Goal: Task Accomplishment & Management: Manage account settings

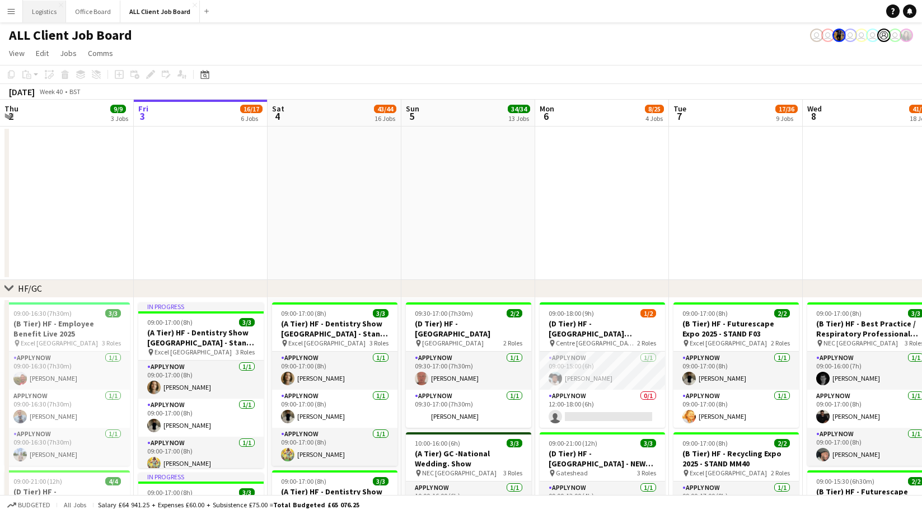
click at [41, 10] on button "Logistics Close" at bounding box center [44, 12] width 43 height 22
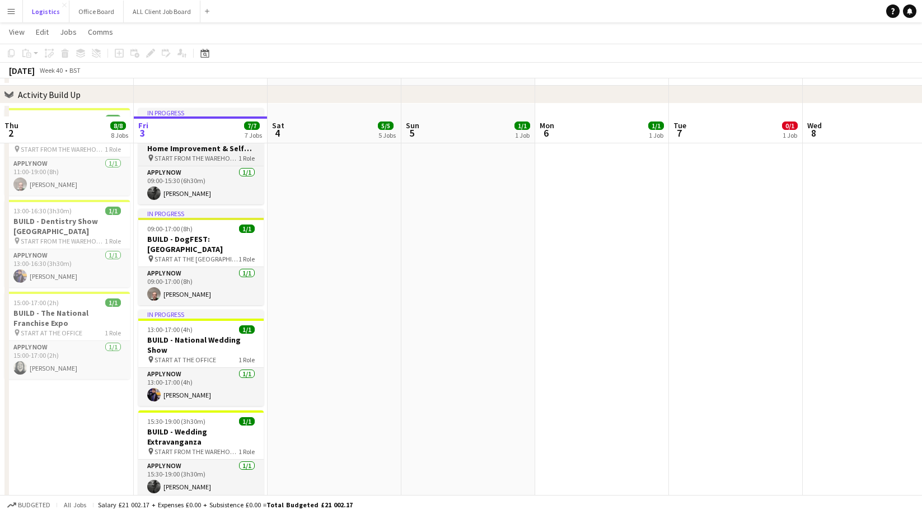
scroll to position [137, 0]
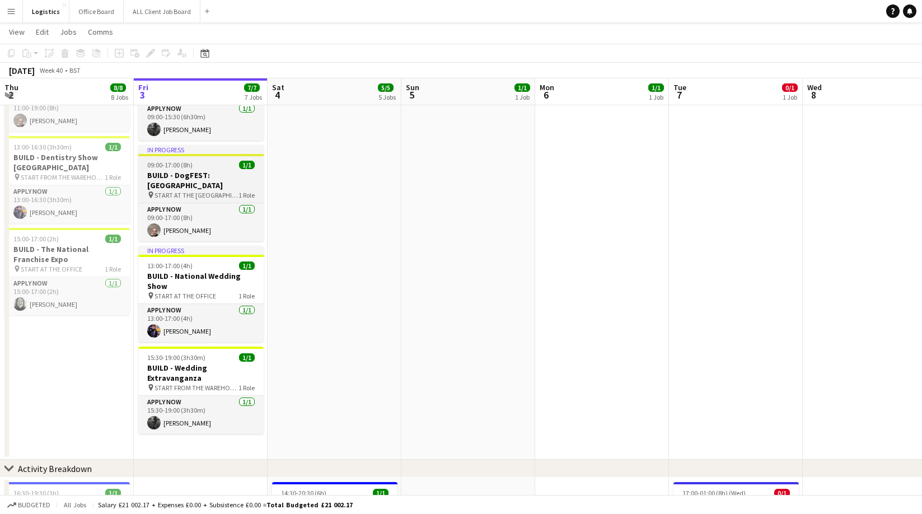
click at [214, 190] on div "pin START AT THE WAREHOUSE 1 Role" at bounding box center [200, 194] width 125 height 9
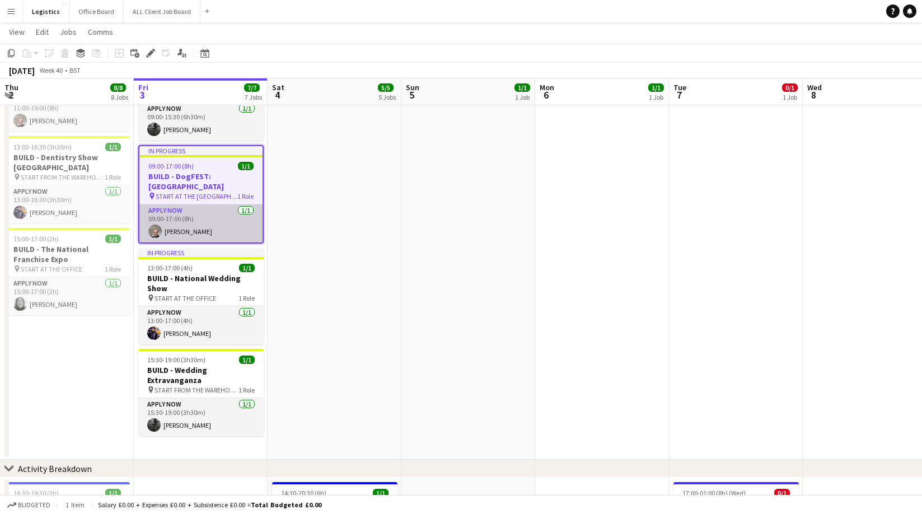
click at [194, 217] on app-card-role "APPLY NOW [DATE] 09:00-17:00 (8h) [PERSON_NAME]" at bounding box center [200, 223] width 123 height 38
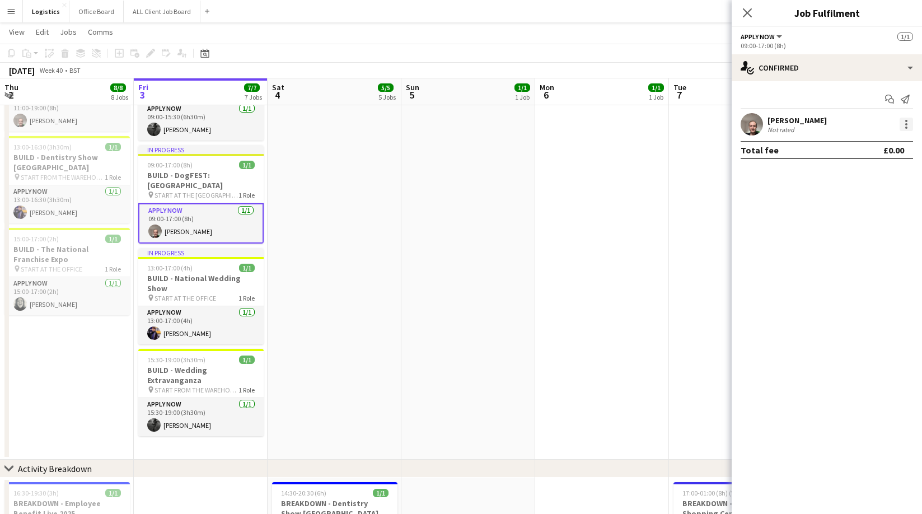
click at [911, 123] on div at bounding box center [906, 124] width 13 height 13
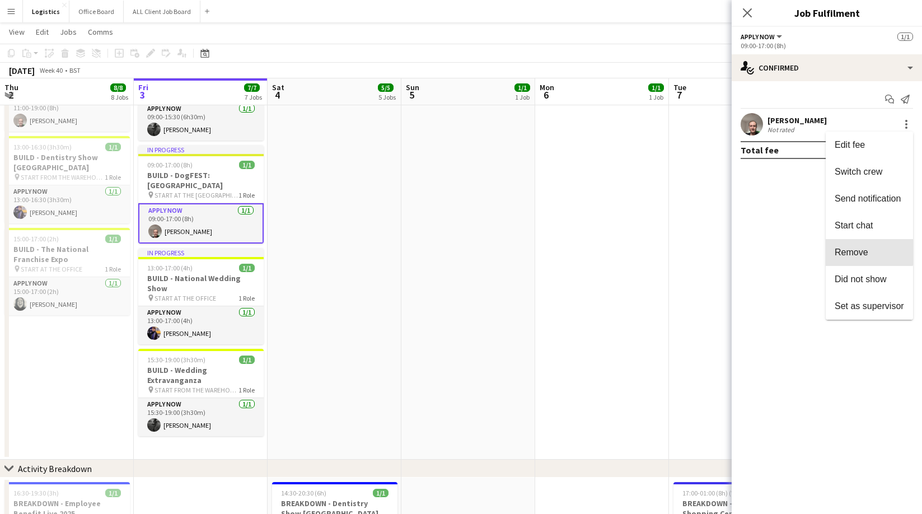
click at [858, 247] on span "Remove" at bounding box center [852, 252] width 34 height 10
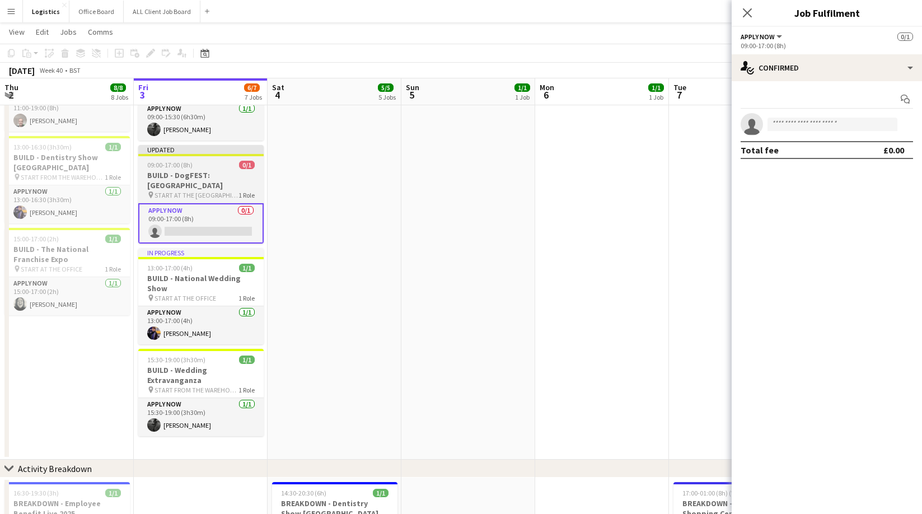
click at [180, 160] on app-job-card "Updated 09:00-17:00 (8h) 0/1 BUILD - DogFEST: [GEOGRAPHIC_DATA] pin START AT TH…" at bounding box center [200, 194] width 125 height 99
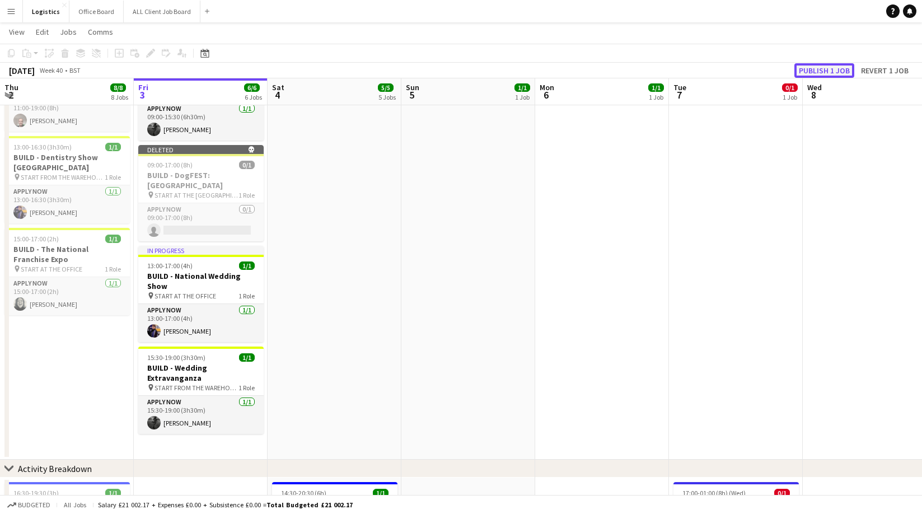
click at [819, 68] on button "Publish 1 job" at bounding box center [824, 70] width 60 height 15
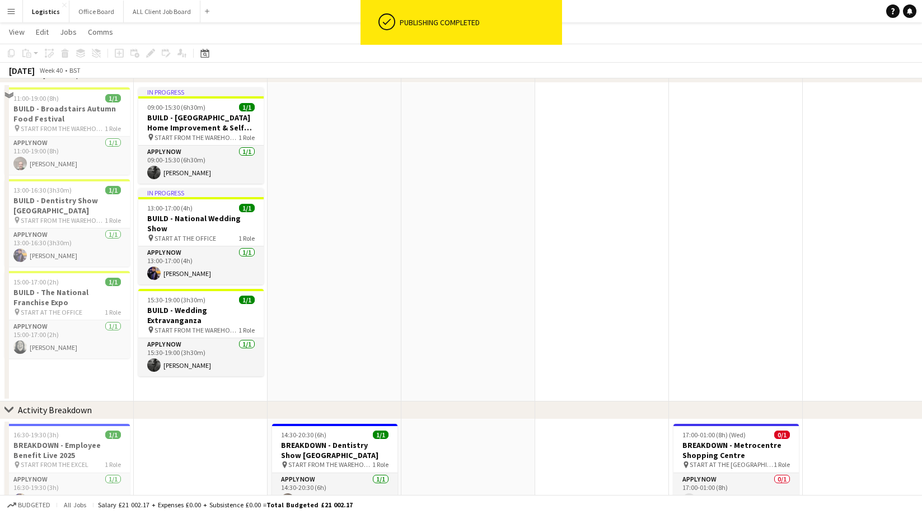
scroll to position [0, 0]
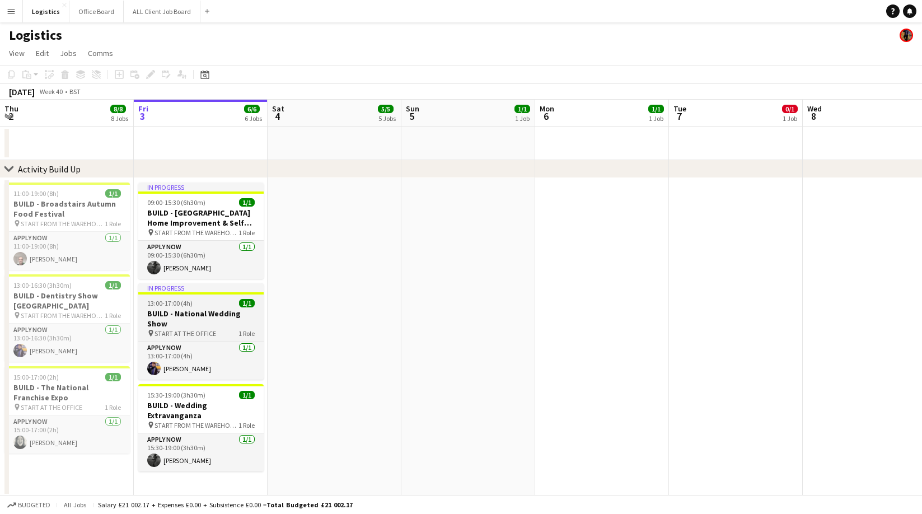
click at [197, 312] on h3 "BUILD - National Wedding Show" at bounding box center [200, 318] width 125 height 20
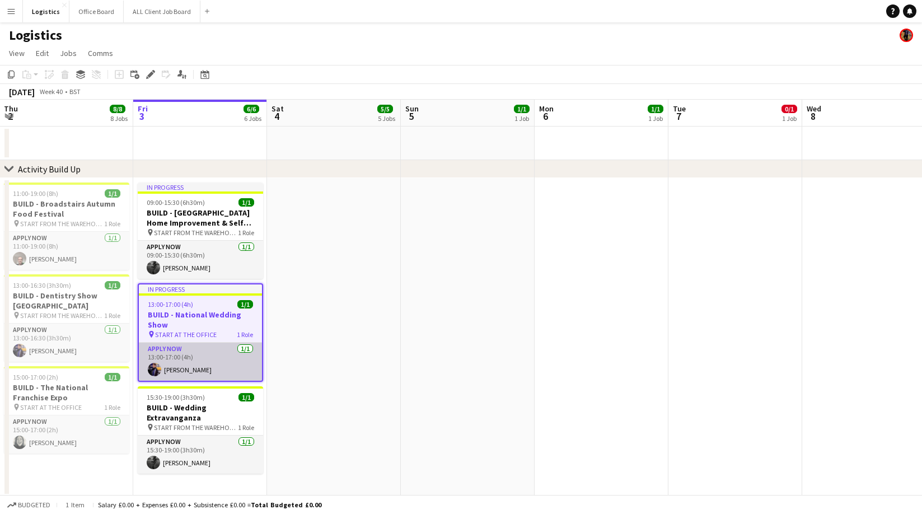
click at [194, 363] on app-card-role "APPLY NOW [DATE] 13:00-17:00 (4h) [PERSON_NAME]" at bounding box center [200, 362] width 123 height 38
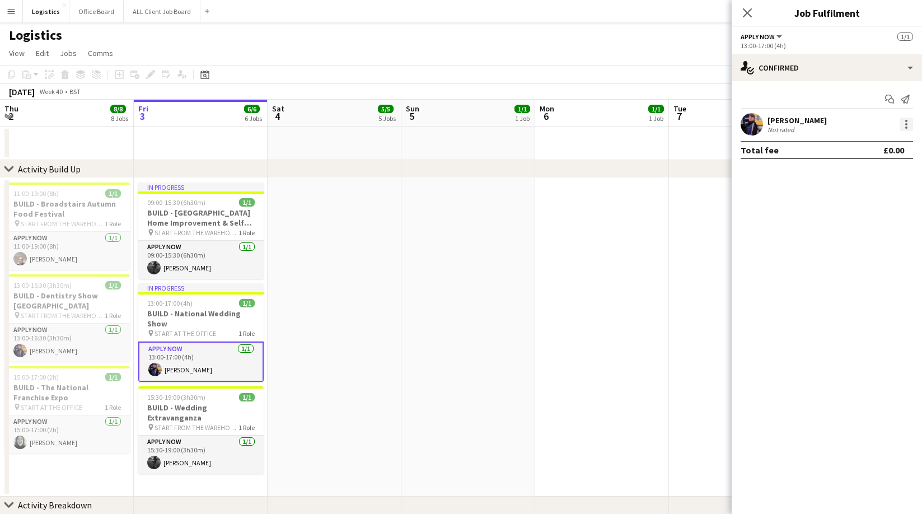
click at [909, 120] on div at bounding box center [906, 124] width 13 height 13
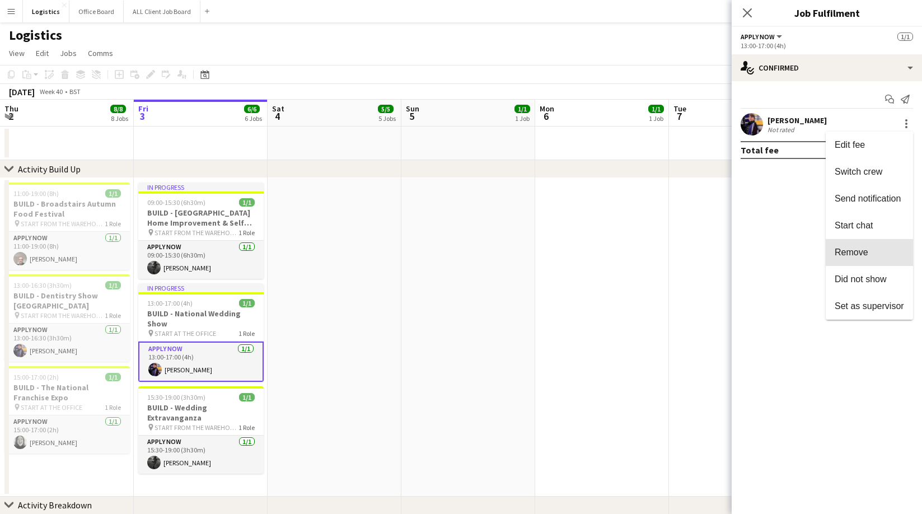
click at [849, 245] on button "Remove" at bounding box center [869, 252] width 87 height 27
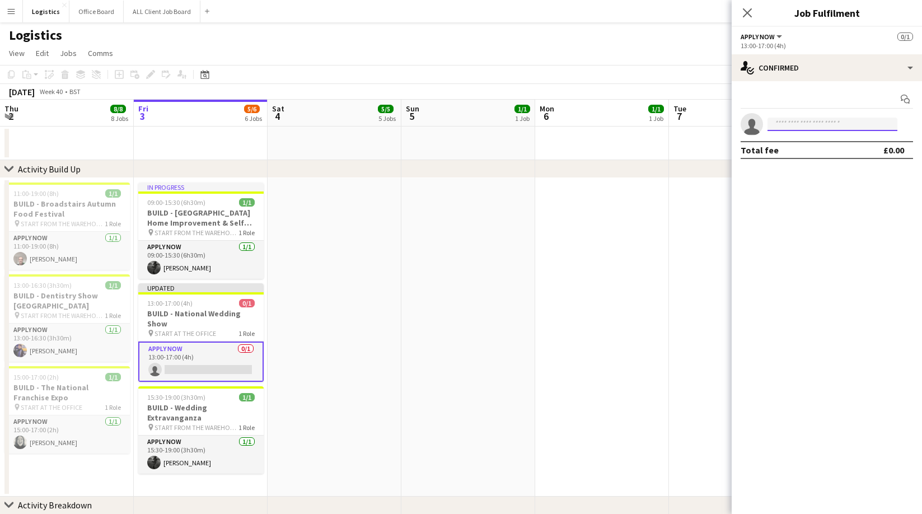
click at [779, 123] on input at bounding box center [833, 124] width 130 height 13
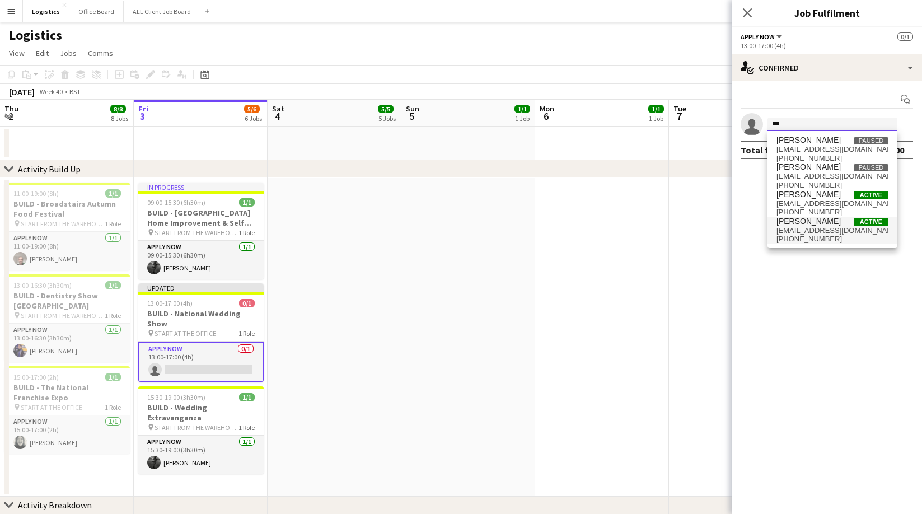
type input "***"
click at [804, 224] on span "[PERSON_NAME]" at bounding box center [809, 222] width 64 height 10
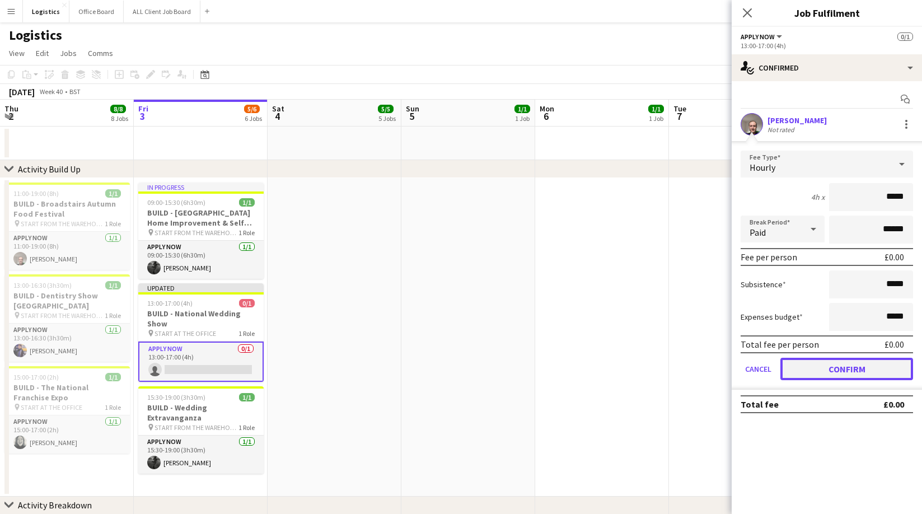
click at [832, 375] on button "Confirm" at bounding box center [846, 369] width 133 height 22
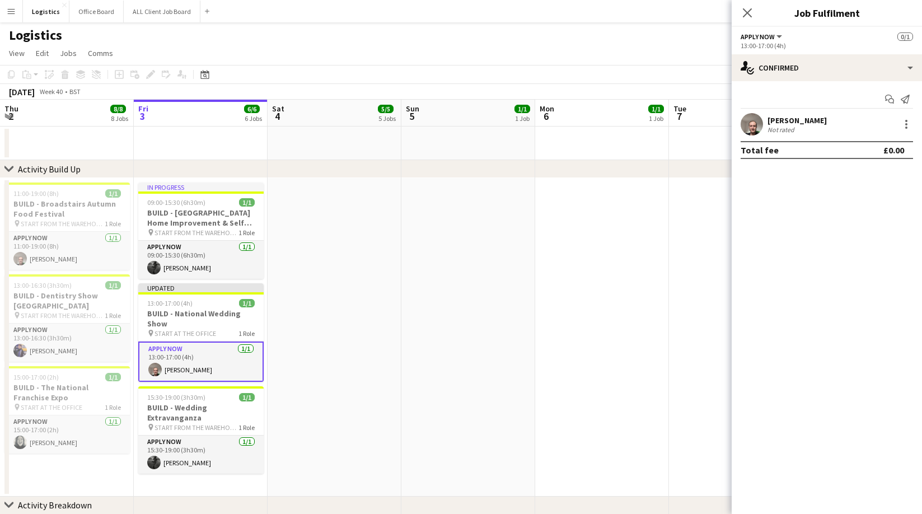
drag, startPoint x: 747, startPoint y: 12, endPoint x: 786, endPoint y: 56, distance: 58.3
click at [747, 12] on icon at bounding box center [747, 12] width 9 height 9
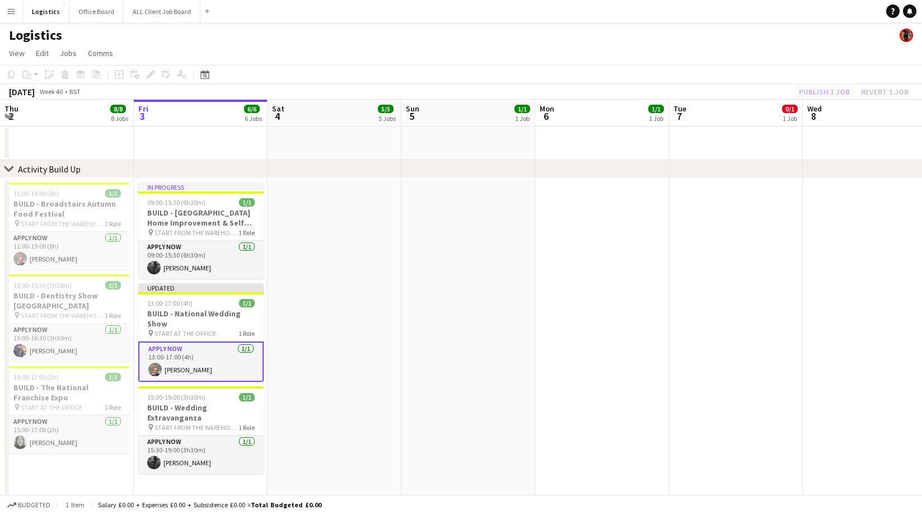
click at [828, 89] on div "Publish 1 job Revert 1 job" at bounding box center [854, 92] width 137 height 15
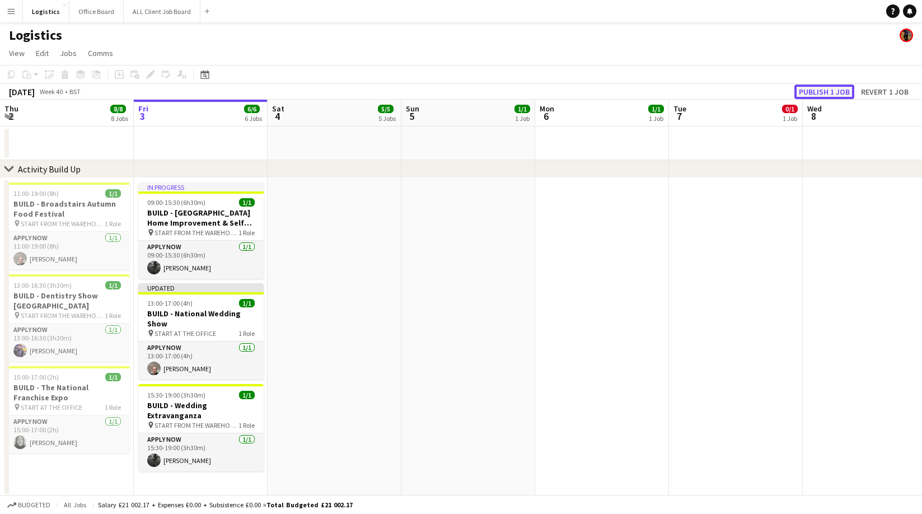
click at [827, 90] on button "Publish 1 job" at bounding box center [824, 92] width 60 height 15
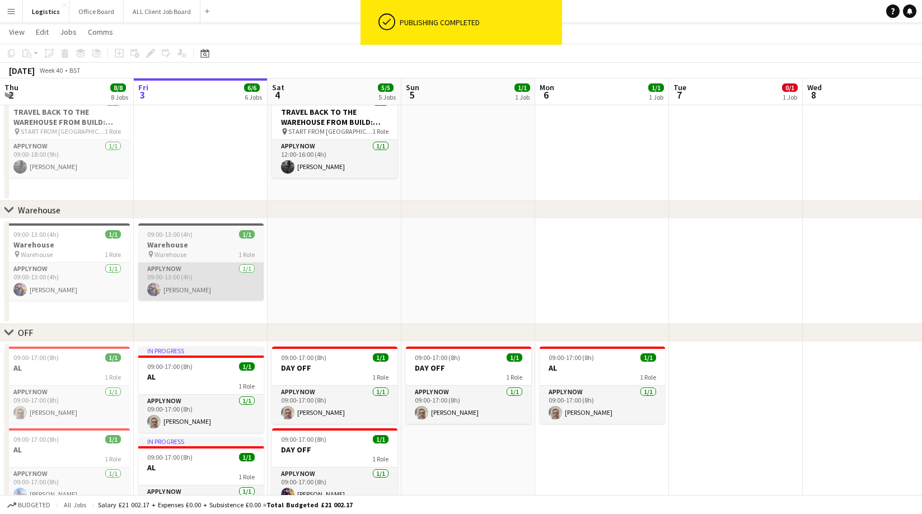
scroll to position [660, 0]
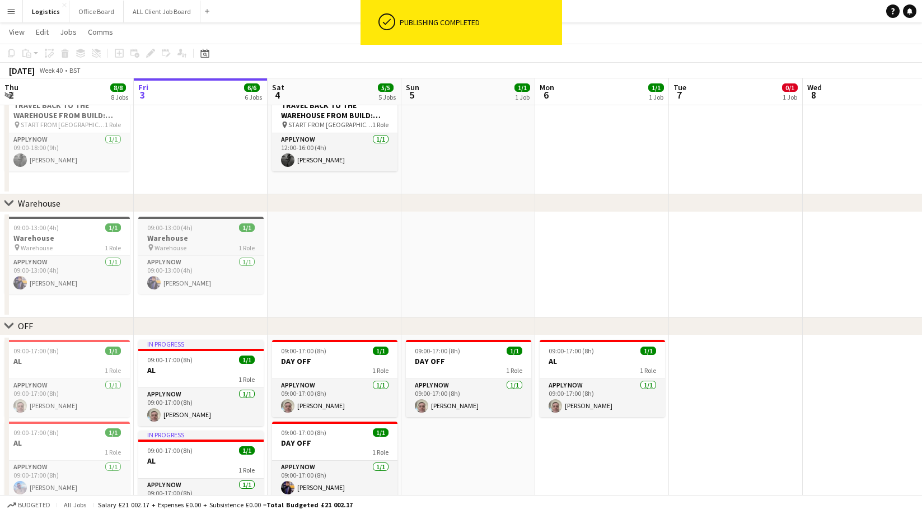
click at [180, 237] on h3 "Warehouse" at bounding box center [200, 238] width 125 height 10
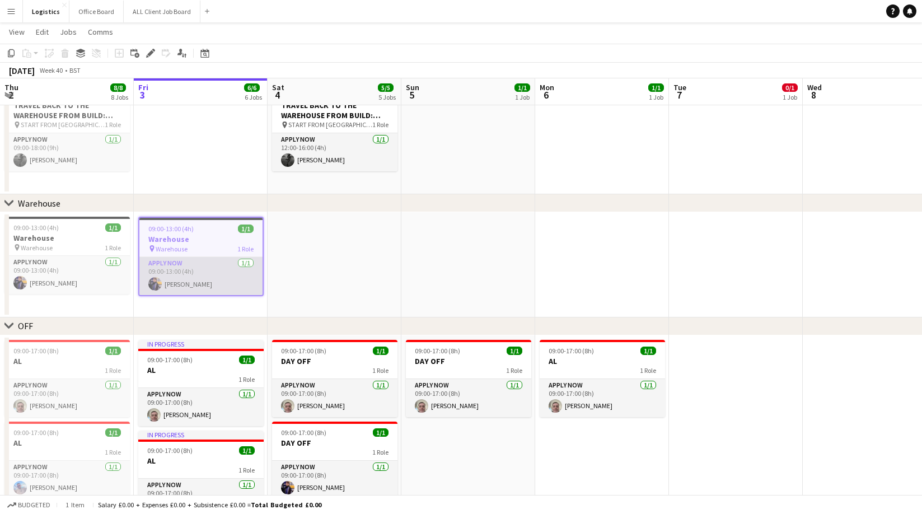
click at [192, 274] on app-card-role "APPLY NOW [DATE] 09:00-13:00 (4h) [PERSON_NAME]" at bounding box center [200, 276] width 123 height 38
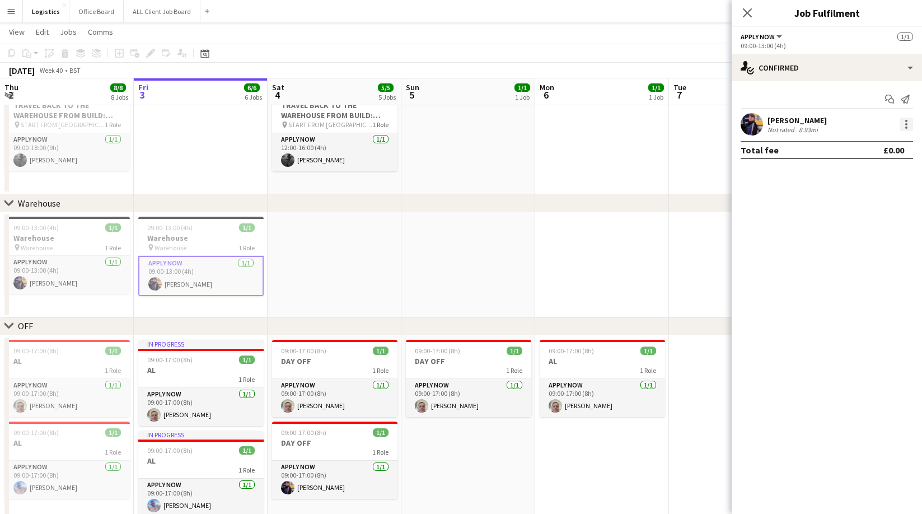
click at [910, 124] on div at bounding box center [906, 124] width 13 height 13
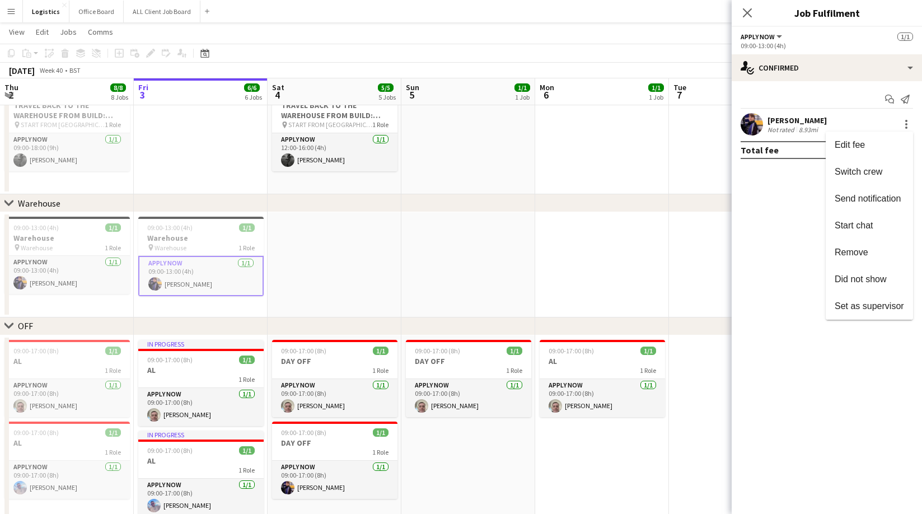
click at [854, 251] on span "Remove" at bounding box center [852, 252] width 34 height 10
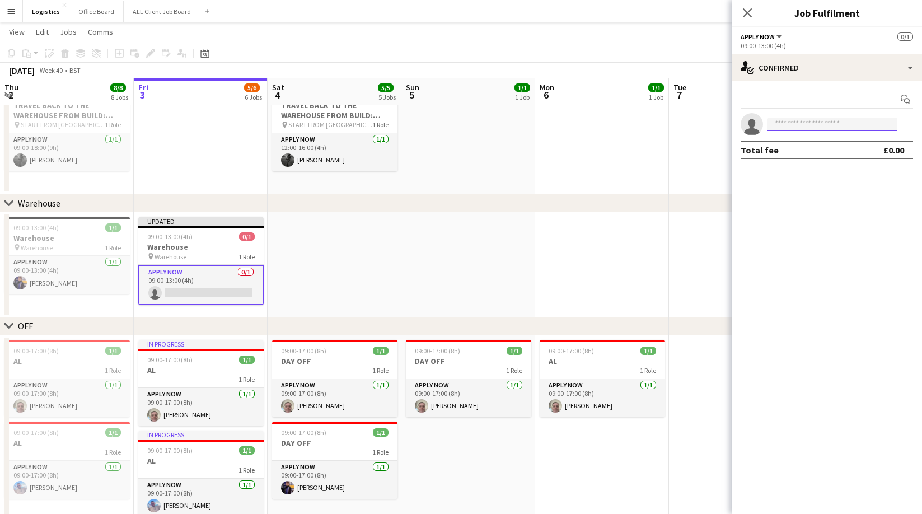
click at [789, 121] on input at bounding box center [833, 124] width 130 height 13
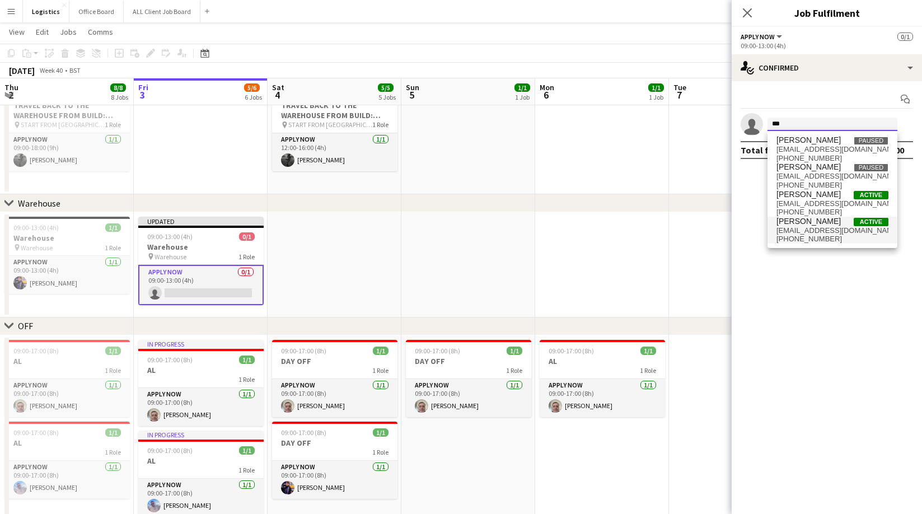
type input "***"
click at [803, 232] on span "[EMAIL_ADDRESS][DOMAIN_NAME]" at bounding box center [833, 230] width 112 height 9
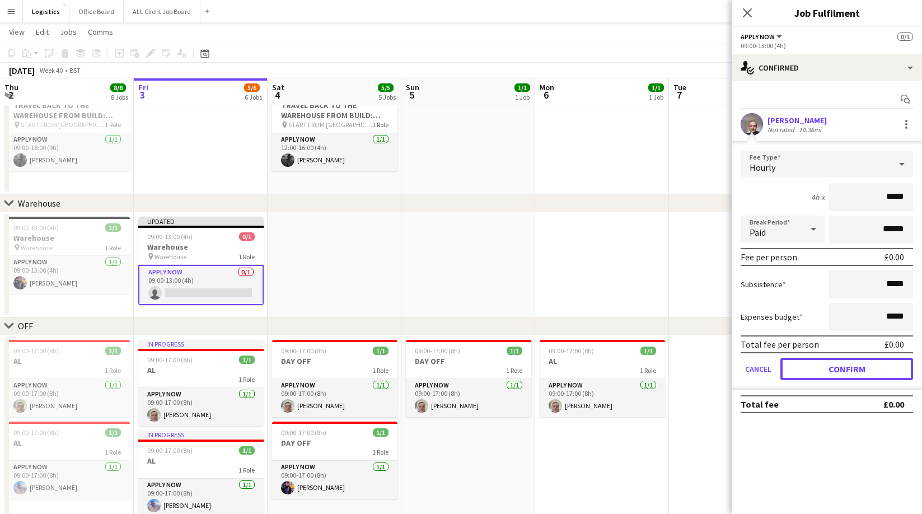
click at [852, 372] on button "Confirm" at bounding box center [846, 369] width 133 height 22
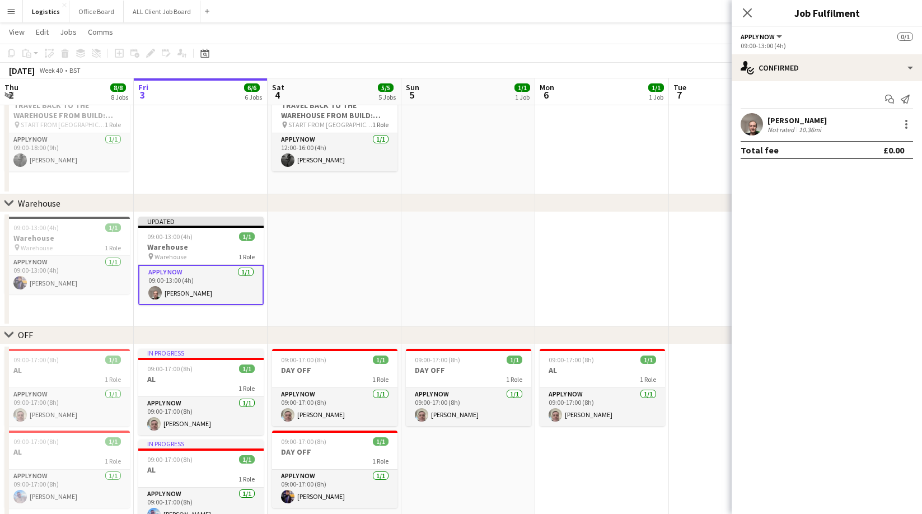
click at [751, 14] on icon "Close pop-in" at bounding box center [747, 12] width 9 height 9
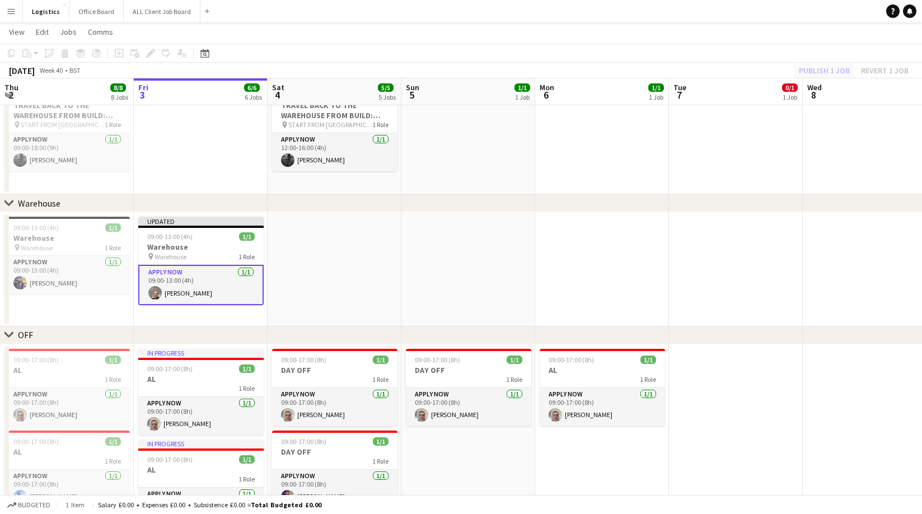
click at [821, 70] on div "Publish 1 job Revert 1 job" at bounding box center [854, 70] width 137 height 15
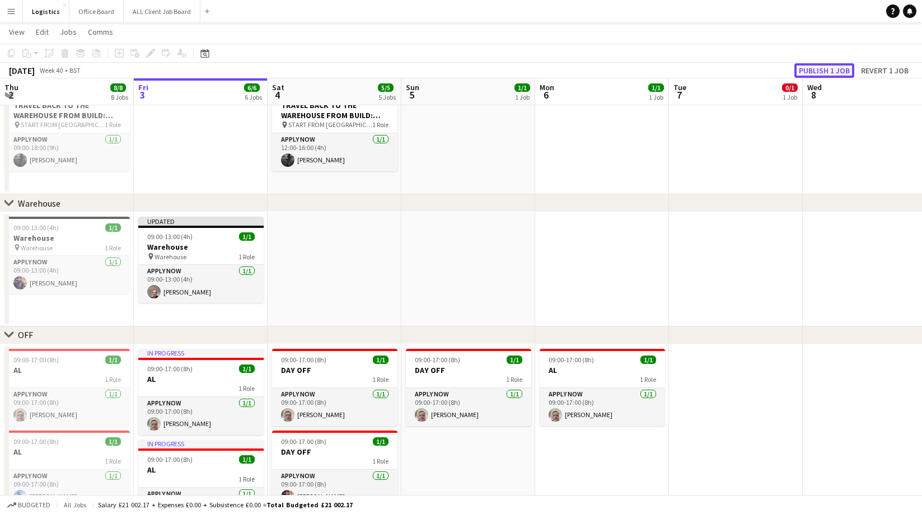
click at [824, 70] on button "Publish 1 job" at bounding box center [824, 70] width 60 height 15
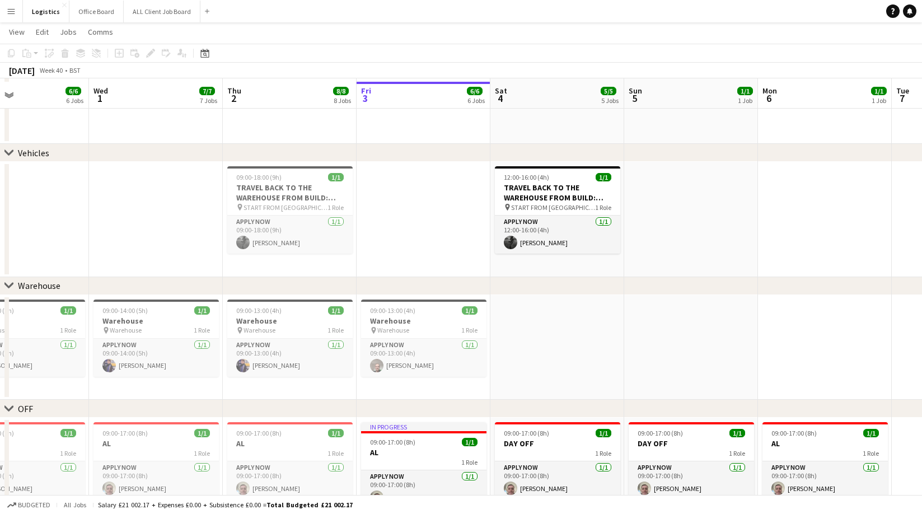
scroll to position [858, 0]
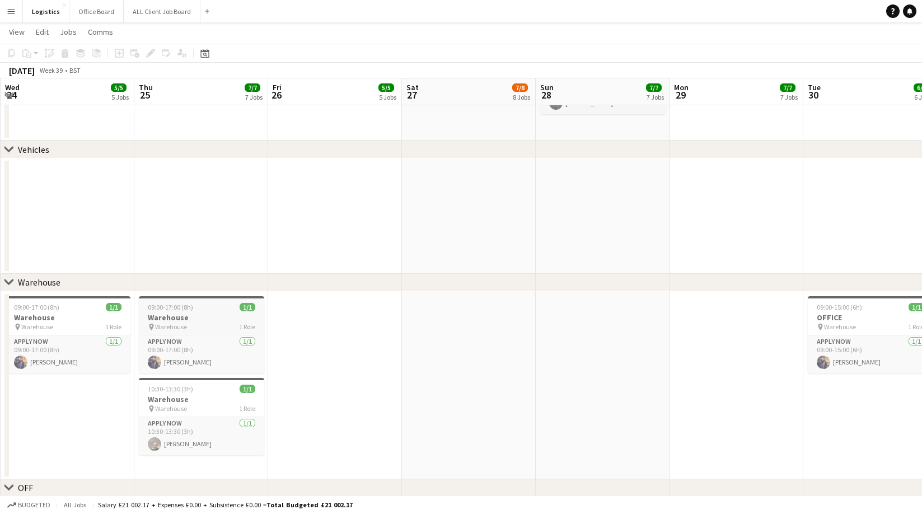
click at [170, 298] on app-job-card "09:00-17:00 (8h) 1/1 Warehouse pin Warehouse 1 Role APPLY NOW [DATE] 09:00-17:0…" at bounding box center [201, 334] width 125 height 77
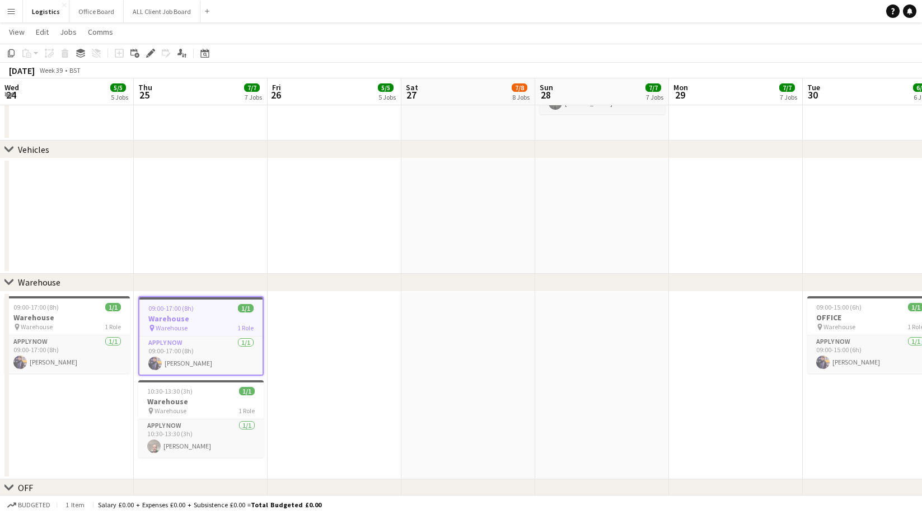
drag, startPoint x: 11, startPoint y: 54, endPoint x: 296, endPoint y: 216, distance: 327.7
click at [11, 53] on icon "Copy" at bounding box center [11, 53] width 9 height 9
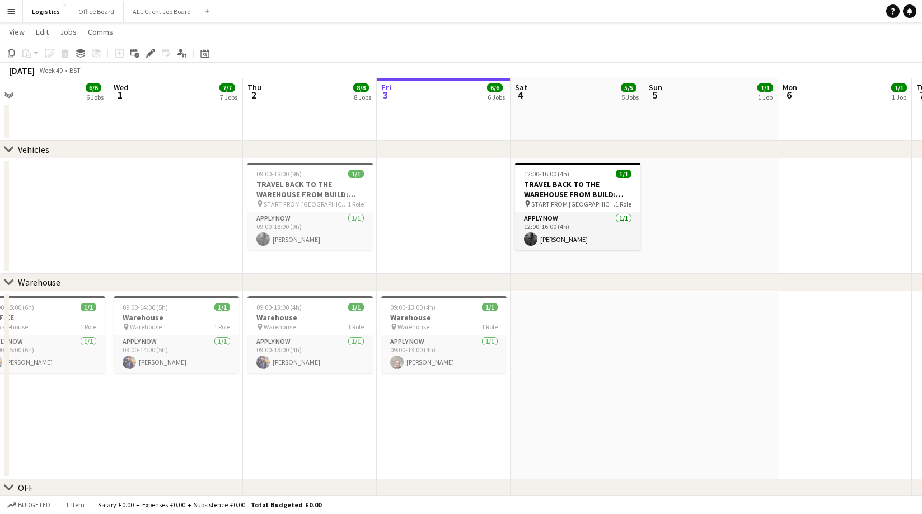
scroll to position [0, 429]
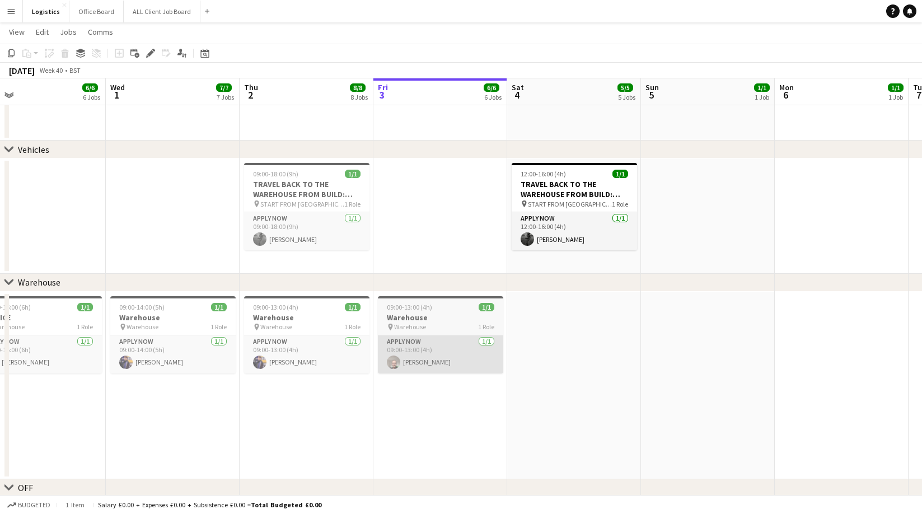
drag, startPoint x: 442, startPoint y: 394, endPoint x: 418, endPoint y: 372, distance: 32.1
click at [442, 393] on app-date-cell "09:00-13:00 (4h) 1/1 Warehouse pin Warehouse 1 Role APPLY NOW [DATE] 09:00-13:0…" at bounding box center [440, 386] width 134 height 188
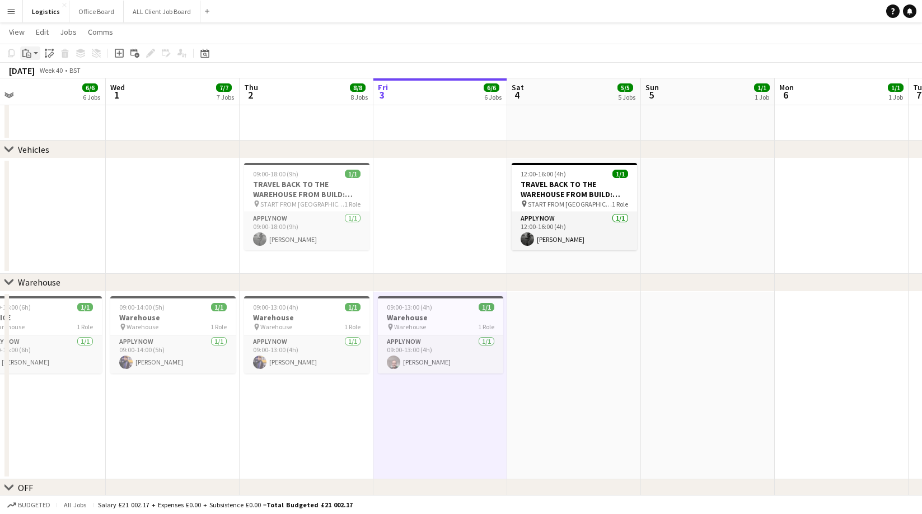
click at [29, 55] on icon at bounding box center [29, 55] width 2 height 1
click at [42, 94] on link "Paste with crew Command Shift V" at bounding box center [74, 93] width 88 height 10
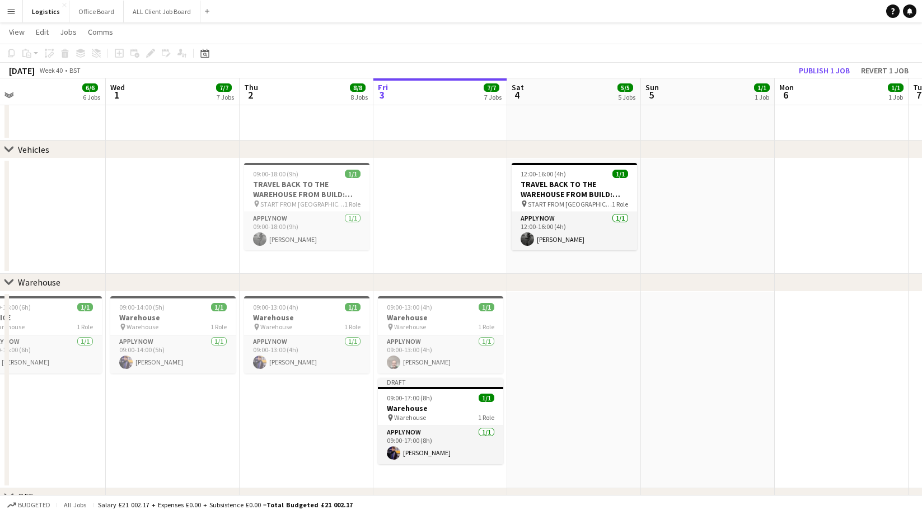
click at [791, 67] on div "Publish 1 job Revert 1 job" at bounding box center [854, 70] width 137 height 15
click at [811, 69] on button "Publish 1 job" at bounding box center [824, 70] width 60 height 15
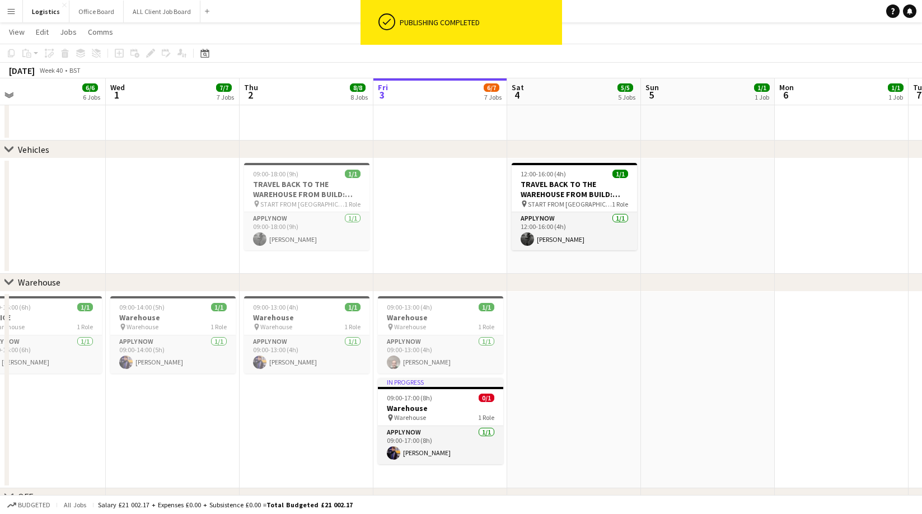
click at [811, 69] on div "[DATE] Week 40 • BST" at bounding box center [461, 71] width 922 height 16
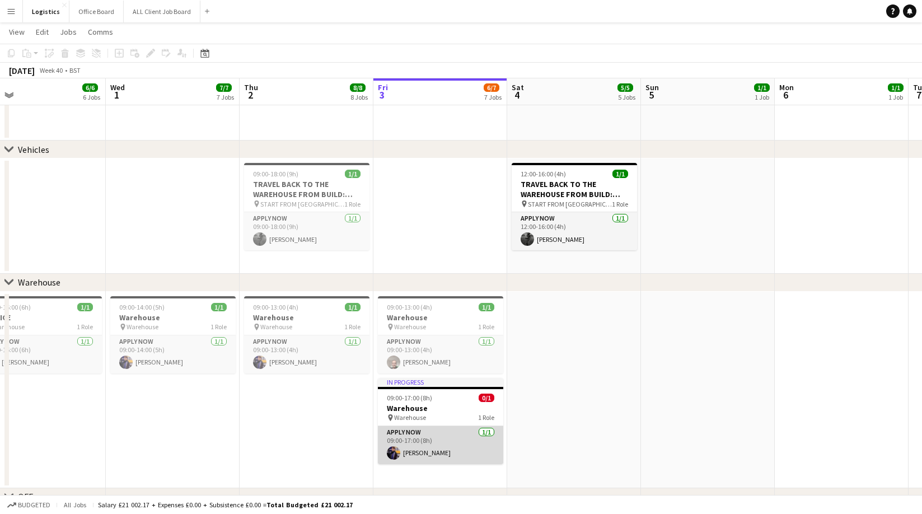
click at [437, 462] on app-card-role "APPLY NOW [DATE] 09:00-17:00 (8h) [PERSON_NAME]" at bounding box center [440, 445] width 125 height 38
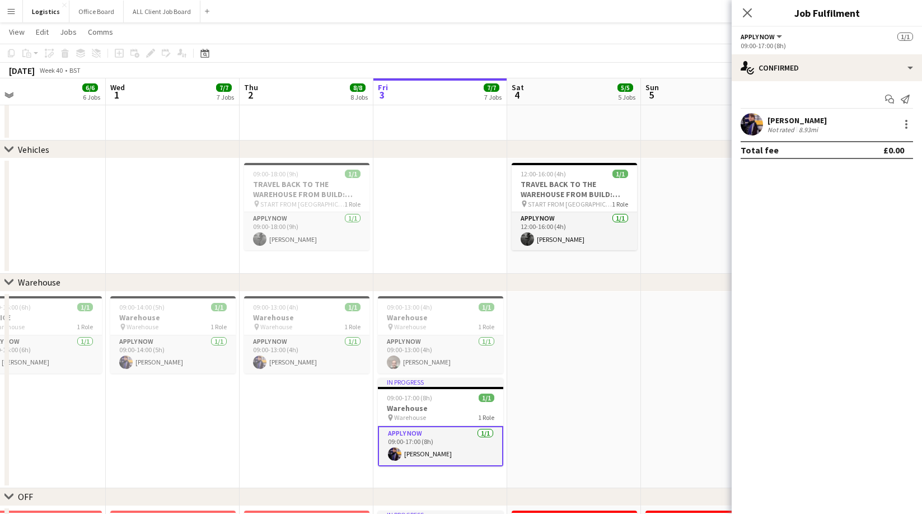
click at [437, 258] on app-date-cell at bounding box center [440, 215] width 134 height 115
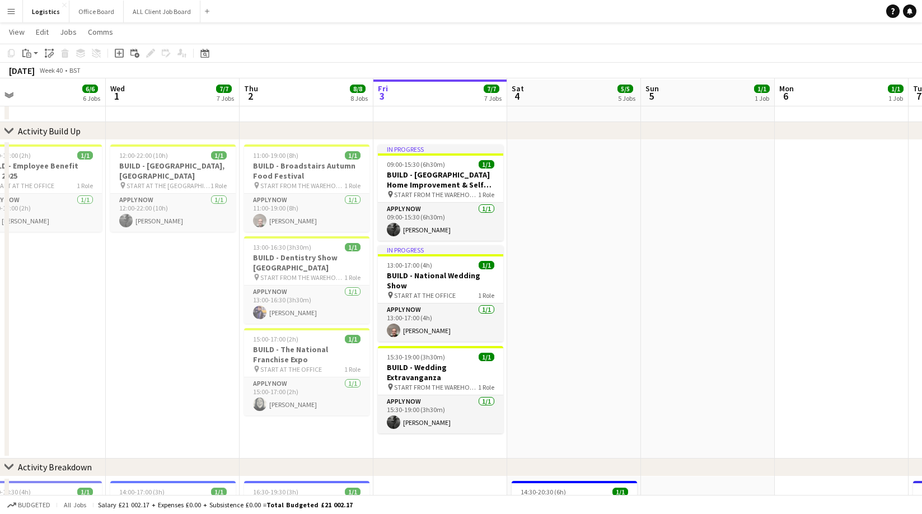
scroll to position [38, 0]
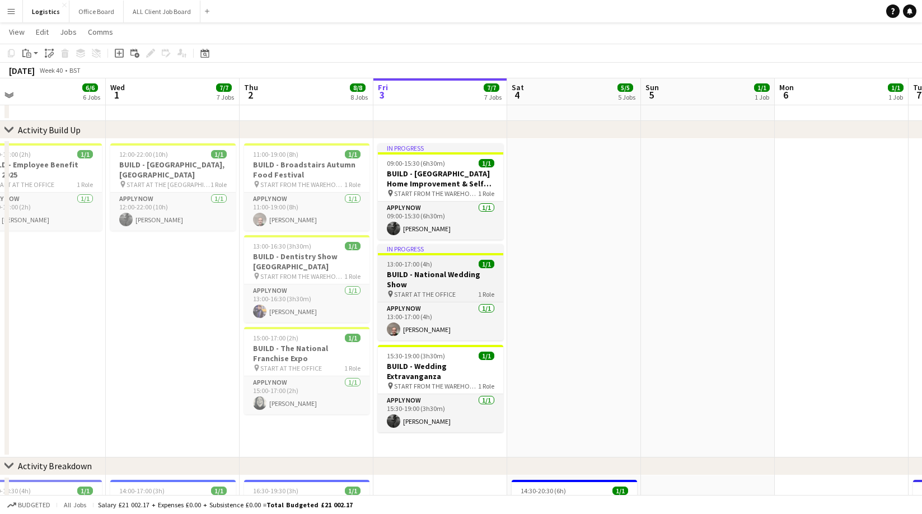
click at [437, 276] on h3 "BUILD - National Wedding Show" at bounding box center [440, 279] width 125 height 20
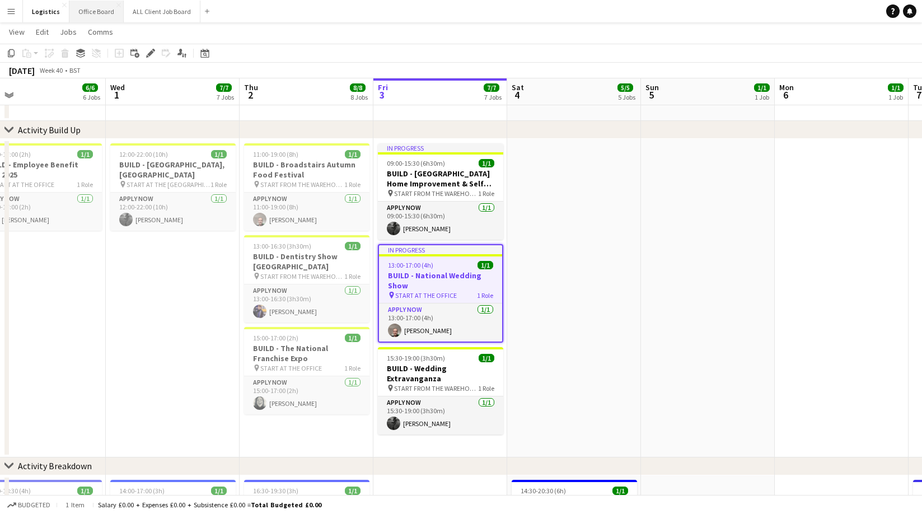
scroll to position [0, 429]
click at [149, 53] on icon at bounding box center [150, 53] width 6 height 6
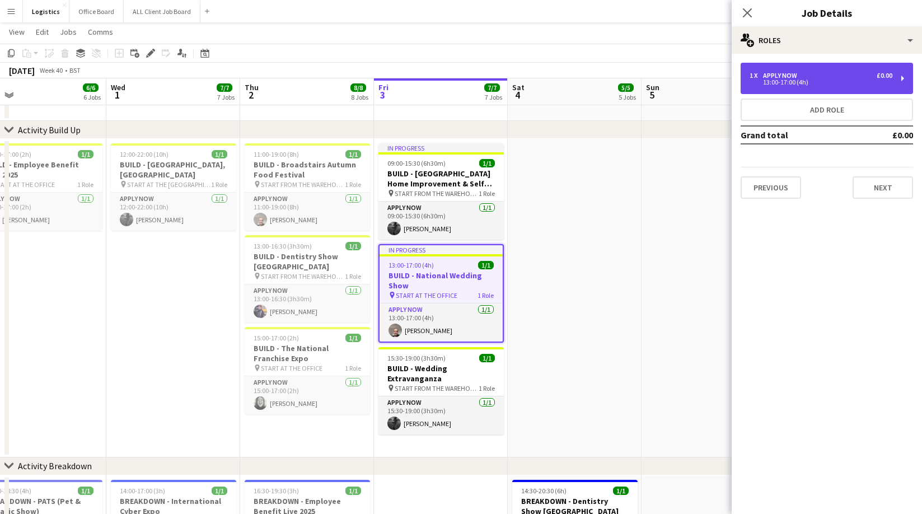
click at [796, 81] on div "13:00-17:00 (4h)" at bounding box center [821, 83] width 143 height 6
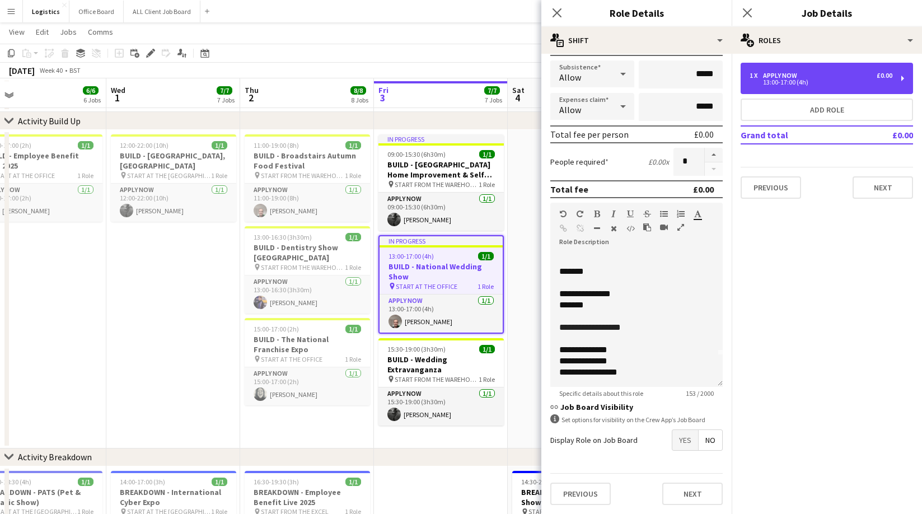
scroll to position [50, 0]
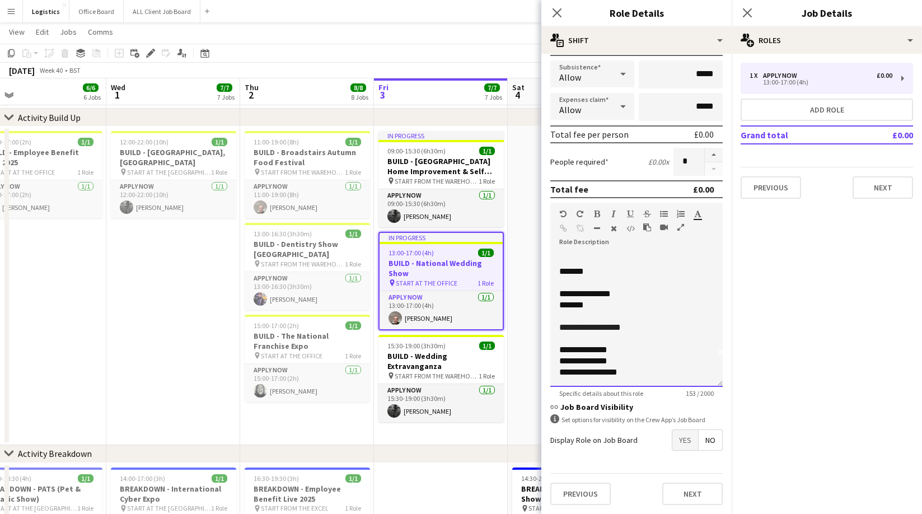
click at [624, 350] on div "**********" at bounding box center [636, 349] width 155 height 11
drag, startPoint x: 623, startPoint y: 363, endPoint x: 631, endPoint y: 362, distance: 8.5
click at [623, 363] on div "**********" at bounding box center [636, 361] width 155 height 11
drag, startPoint x: 599, startPoint y: 268, endPoint x: 559, endPoint y: 273, distance: 40.1
click at [559, 273] on p "*******" at bounding box center [636, 271] width 155 height 11
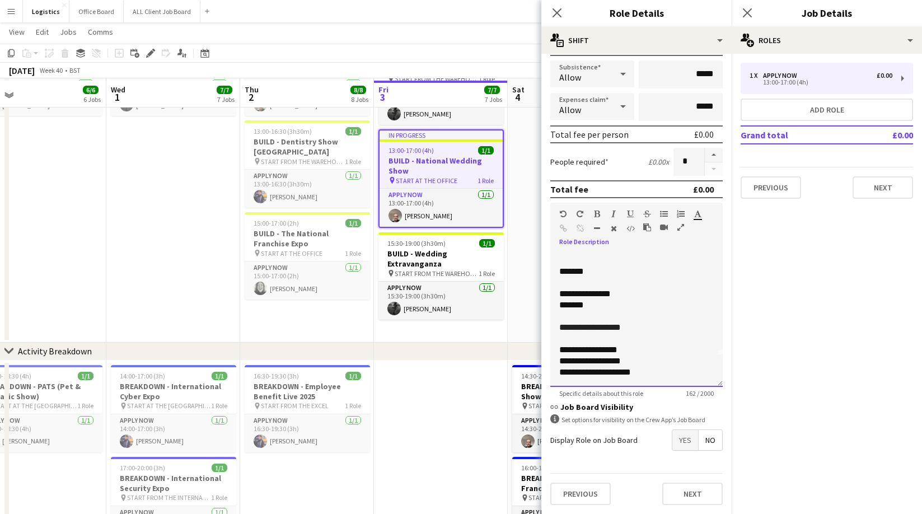
scroll to position [155, 0]
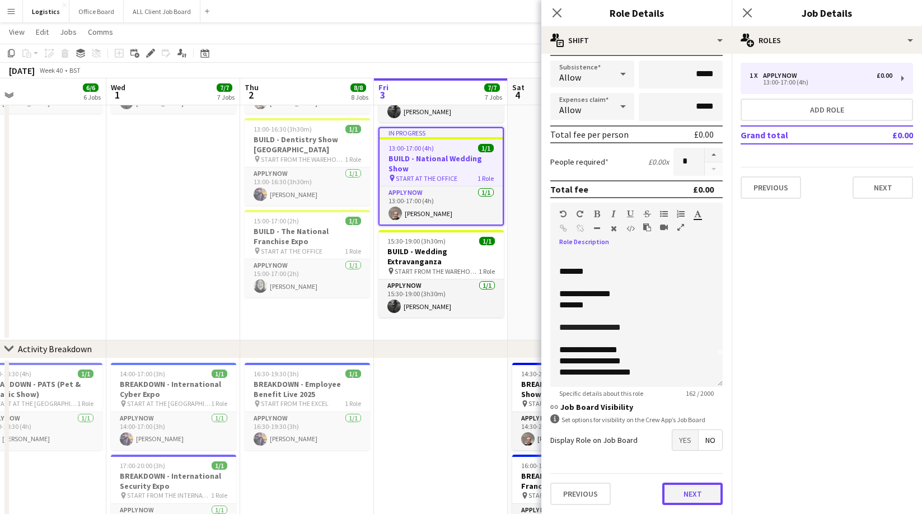
click at [688, 492] on button "Next" at bounding box center [692, 494] width 60 height 22
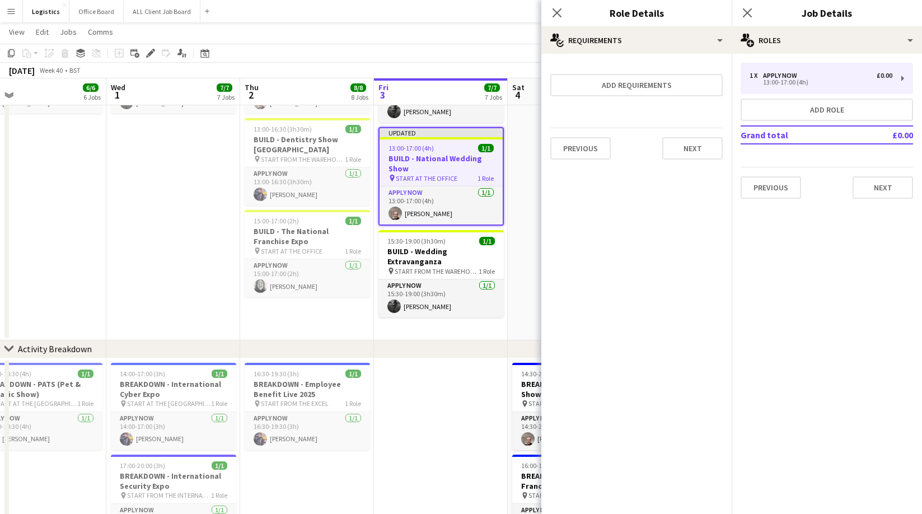
scroll to position [0, 0]
click at [688, 154] on button "Next" at bounding box center [692, 148] width 60 height 22
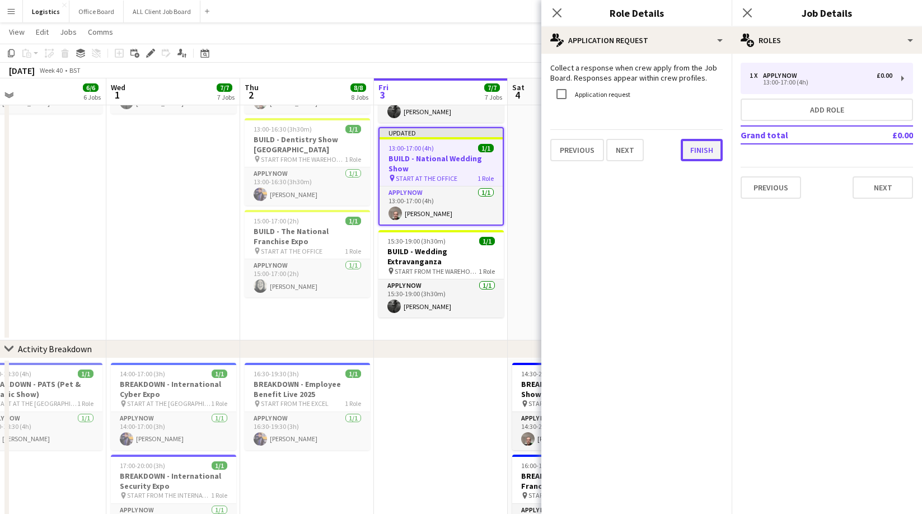
click at [696, 151] on button "Finish" at bounding box center [702, 150] width 42 height 22
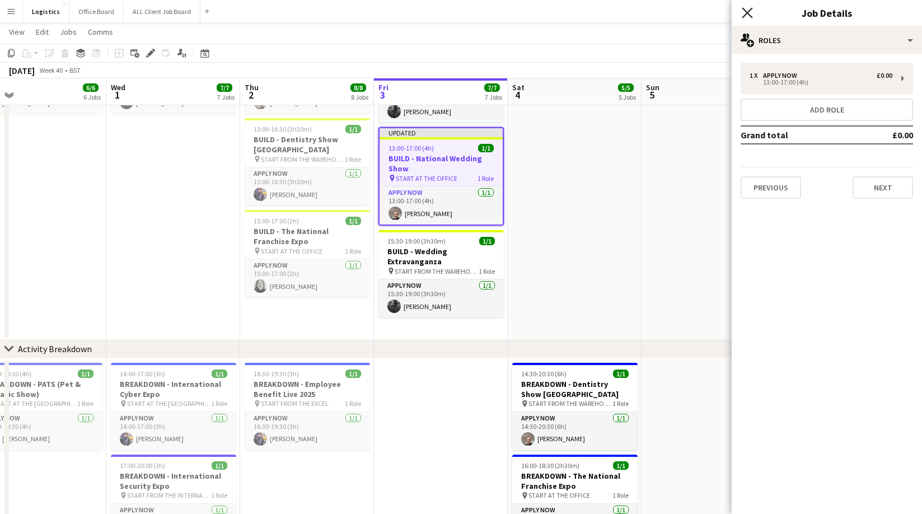
click at [746, 9] on icon "Close pop-in" at bounding box center [747, 12] width 11 height 11
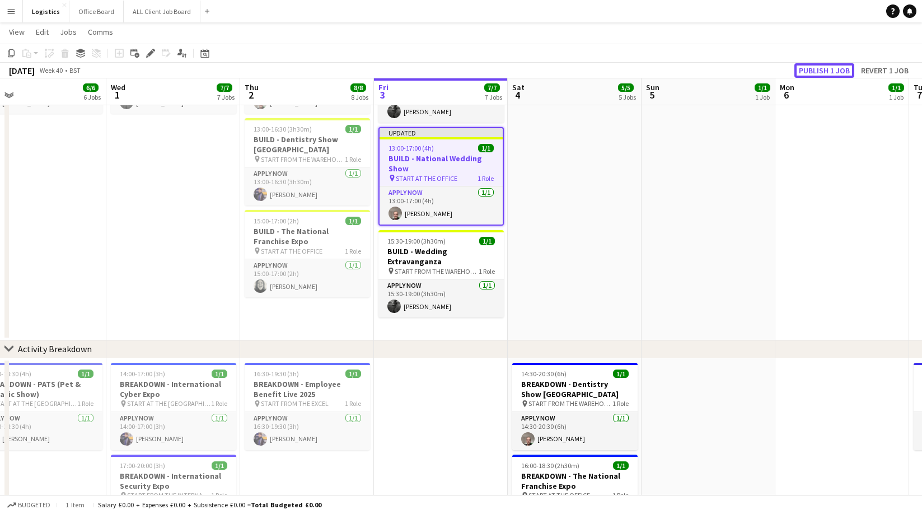
click at [828, 70] on button "Publish 1 job" at bounding box center [824, 70] width 60 height 15
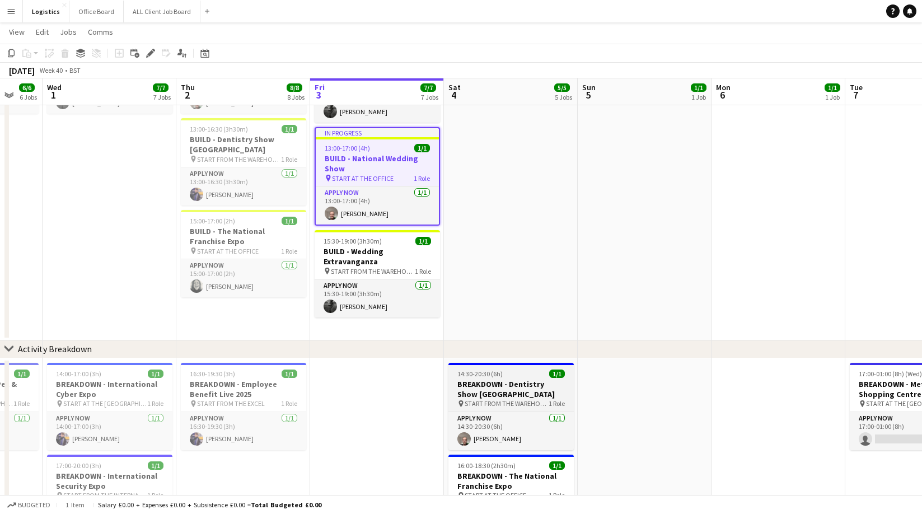
scroll to position [0, 358]
click at [501, 382] on h3 "BREAKDOWN - Dentistry Show [GEOGRAPHIC_DATA]" at bounding box center [511, 389] width 125 height 20
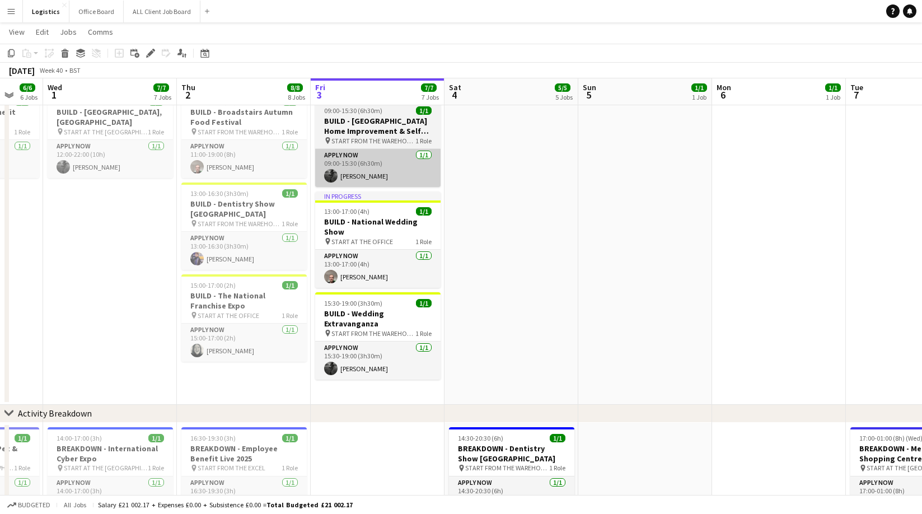
scroll to position [0, 359]
